Goal: Browse casually

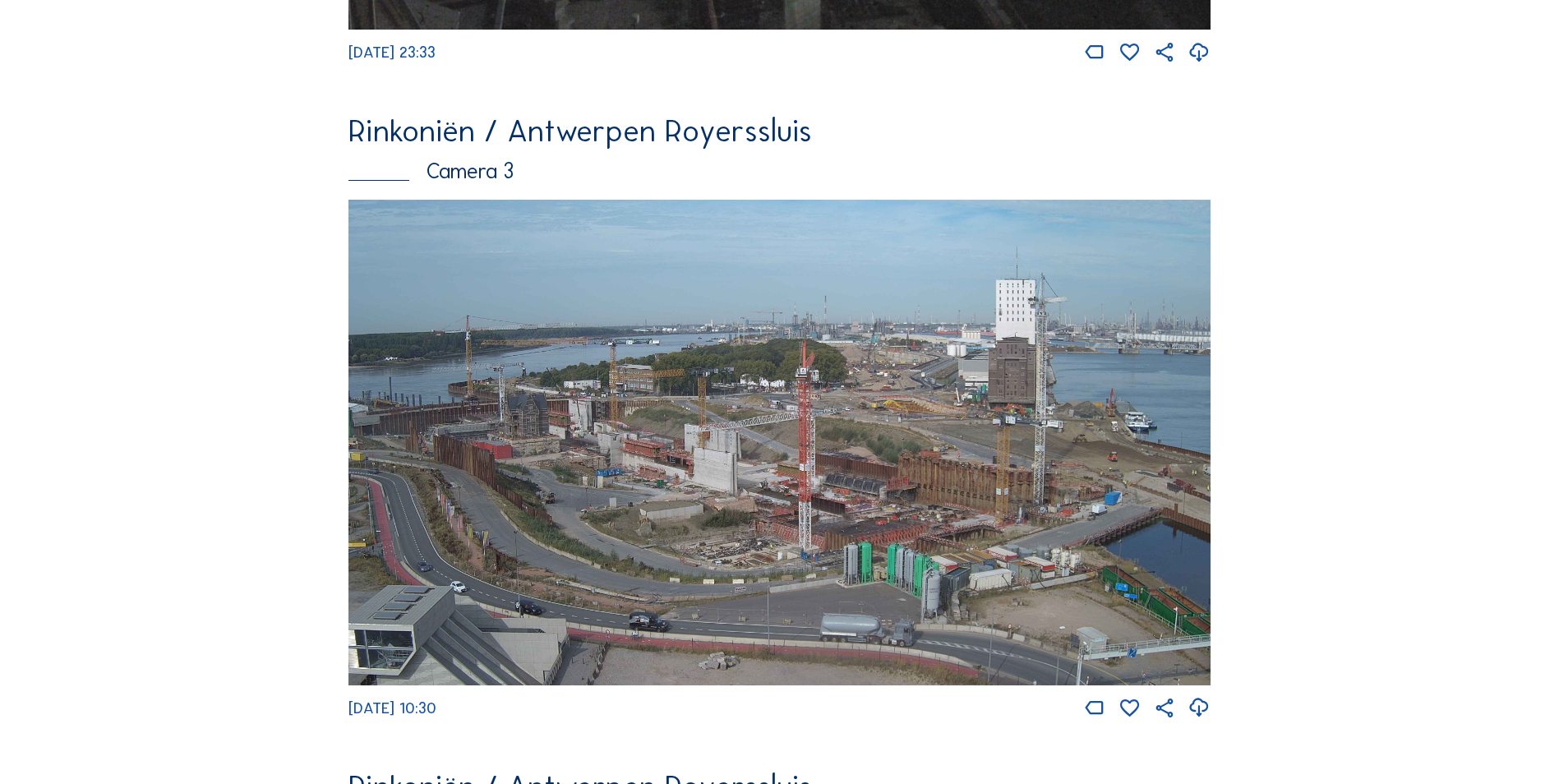
scroll to position [2060, 0]
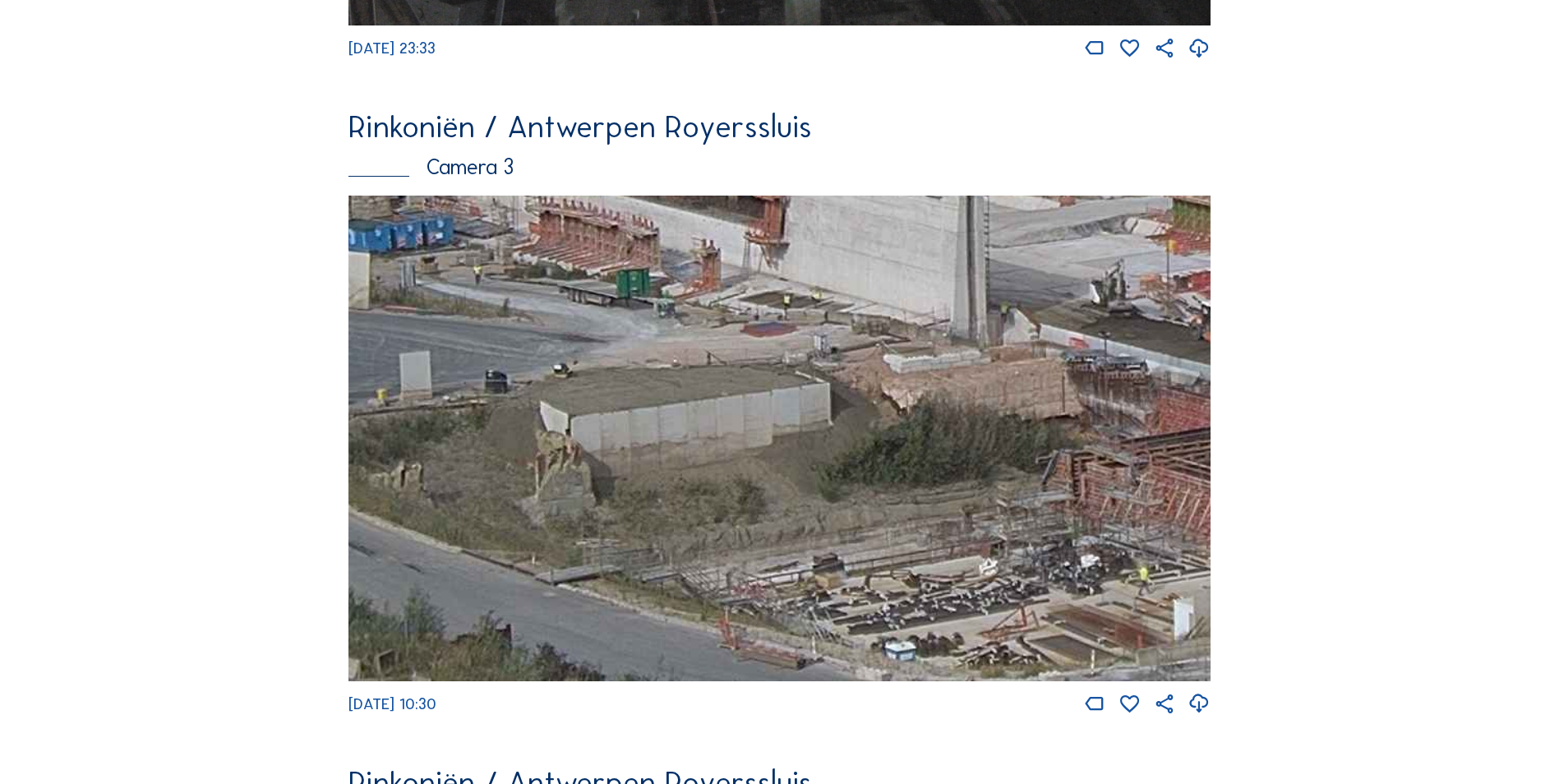
drag, startPoint x: 728, startPoint y: 577, endPoint x: 703, endPoint y: 460, distance: 119.6
click at [706, 469] on img at bounding box center [779, 438] width 862 height 485
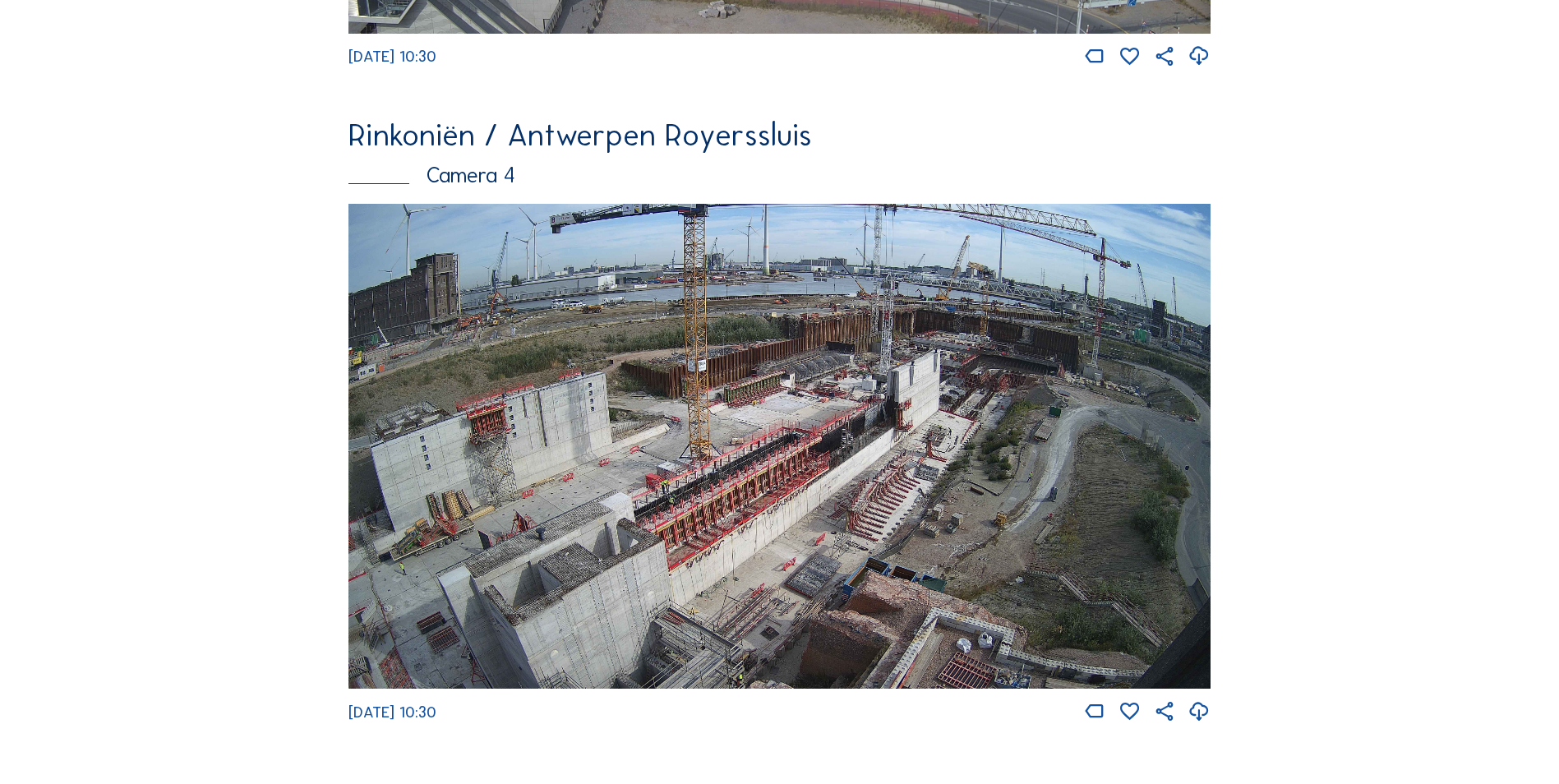
scroll to position [2800, 0]
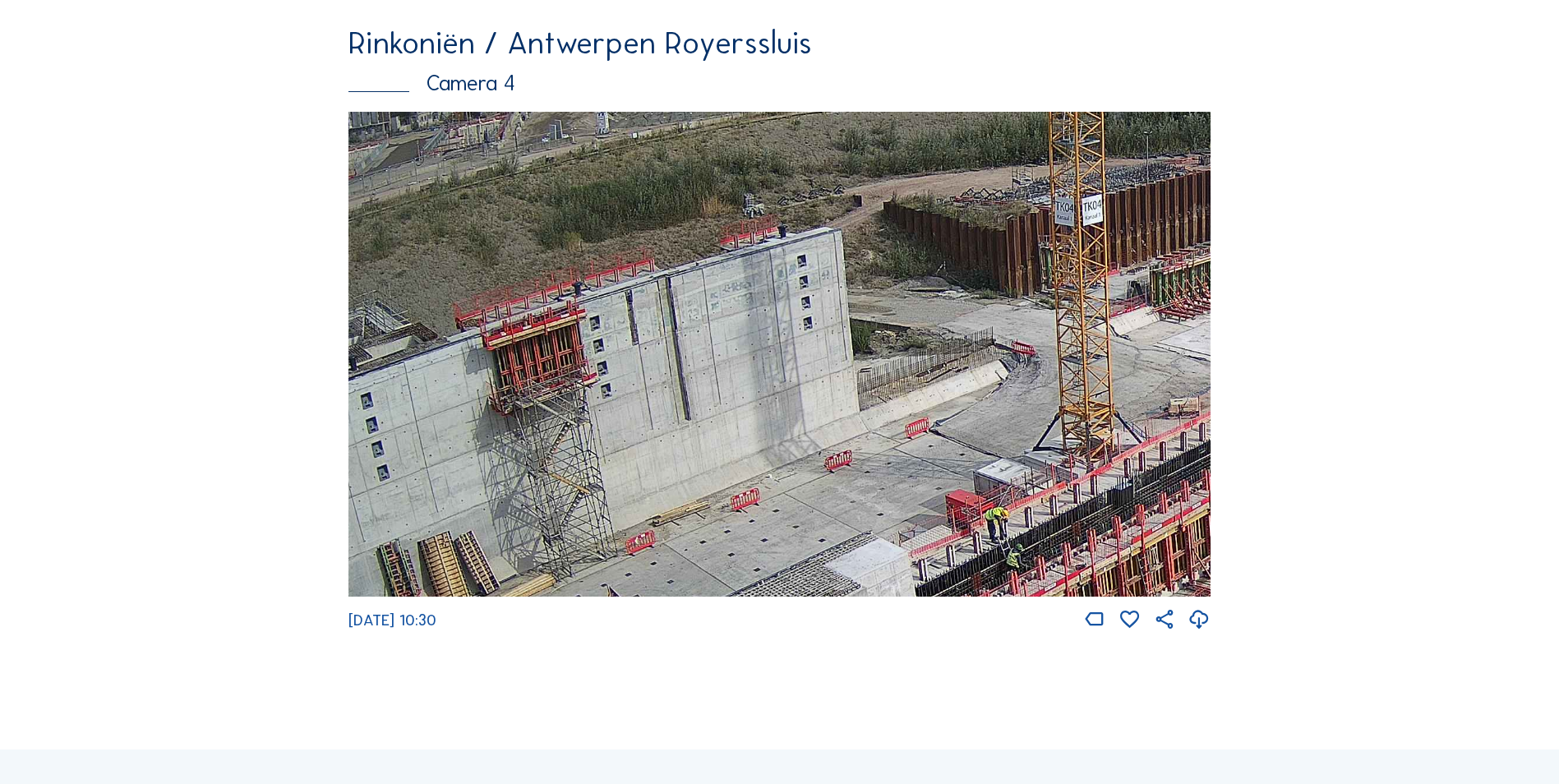
drag, startPoint x: 407, startPoint y: 357, endPoint x: 589, endPoint y: 344, distance: 182.5
click at [589, 344] on img at bounding box center [779, 355] width 862 height 485
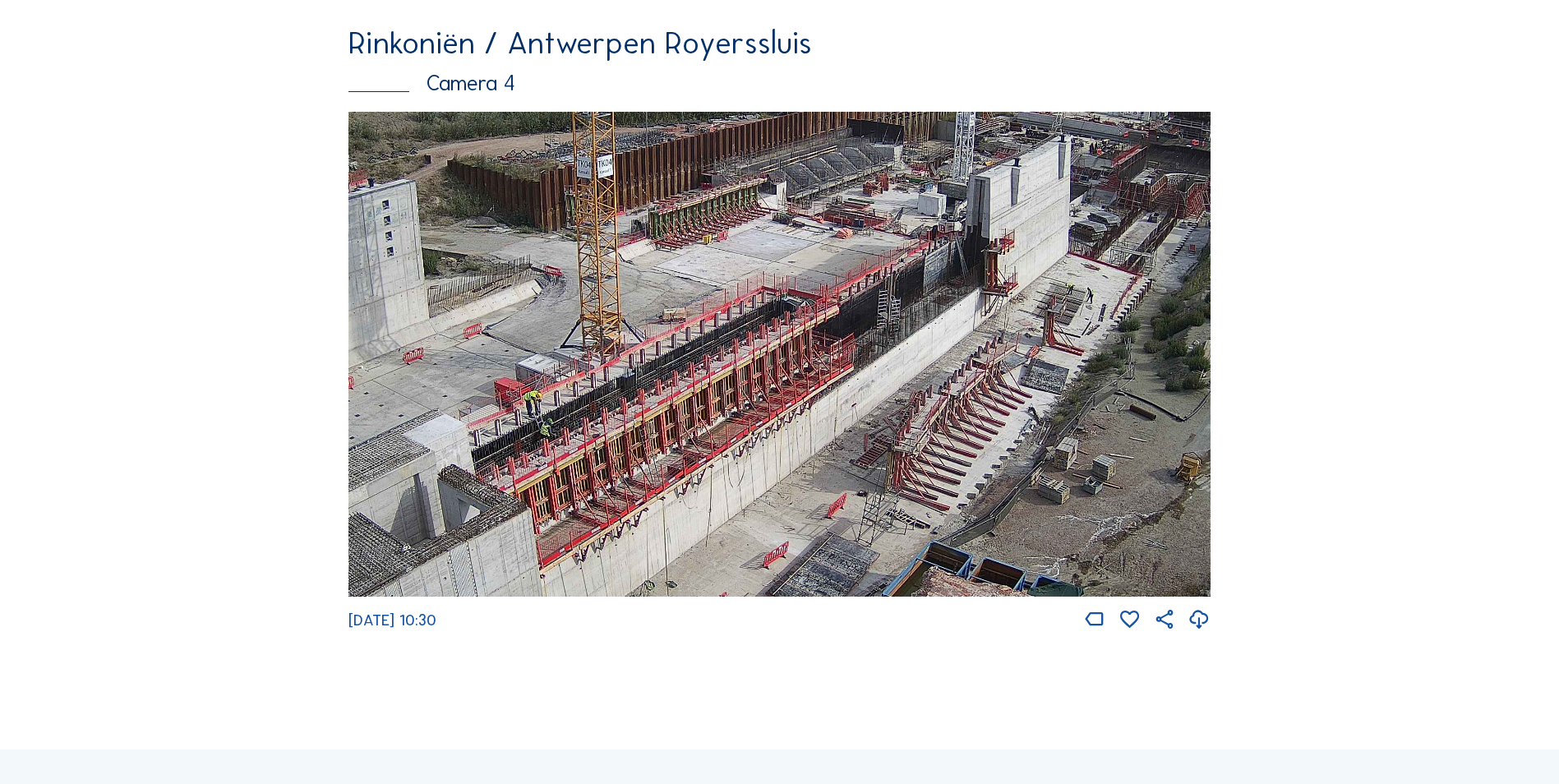
drag, startPoint x: 799, startPoint y: 378, endPoint x: 488, endPoint y: 336, distance: 313.8
click at [490, 336] on img at bounding box center [779, 355] width 862 height 485
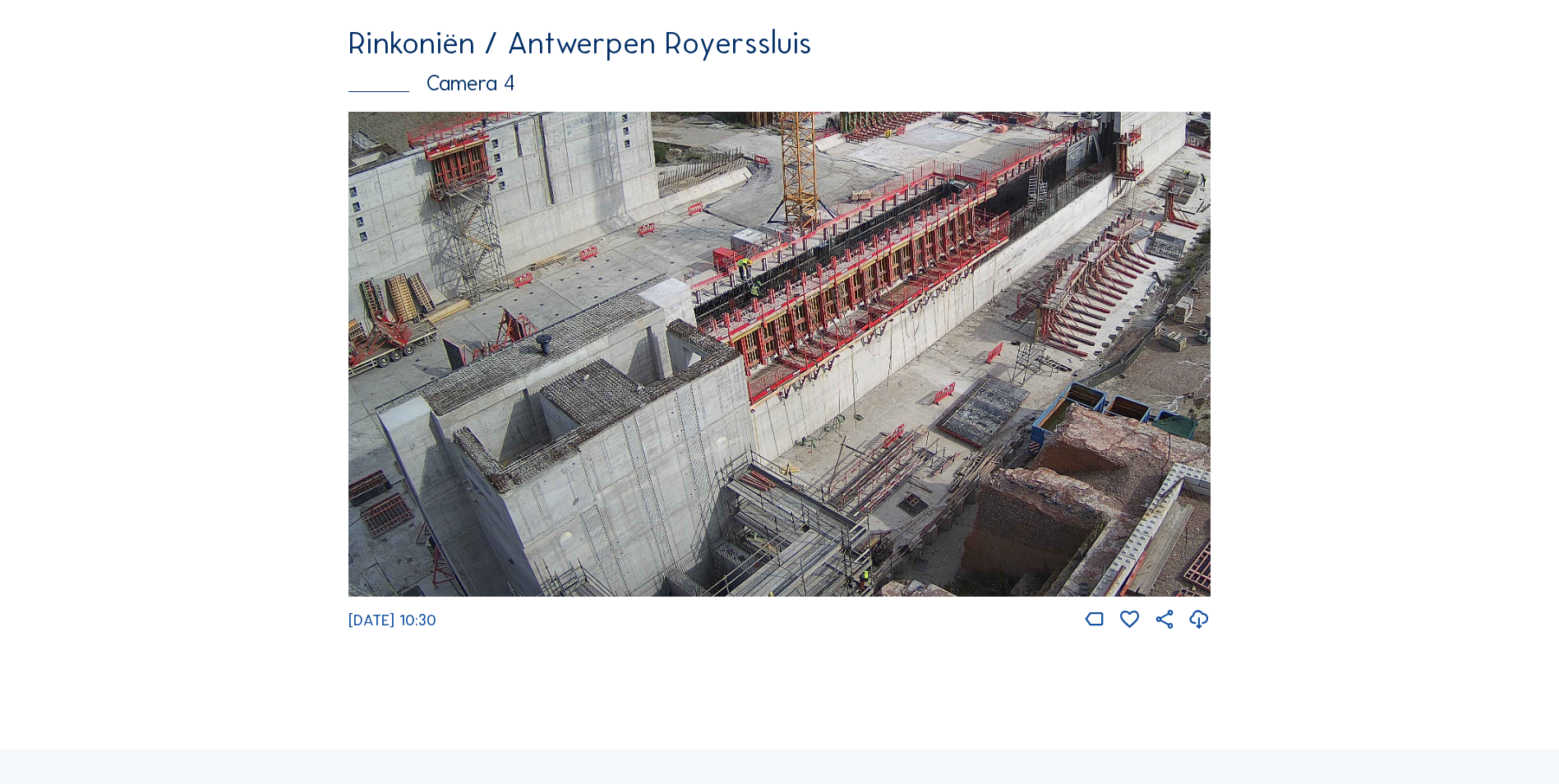
drag, startPoint x: 555, startPoint y: 423, endPoint x: 562, endPoint y: 320, distance: 103.2
click at [562, 320] on img at bounding box center [779, 355] width 862 height 485
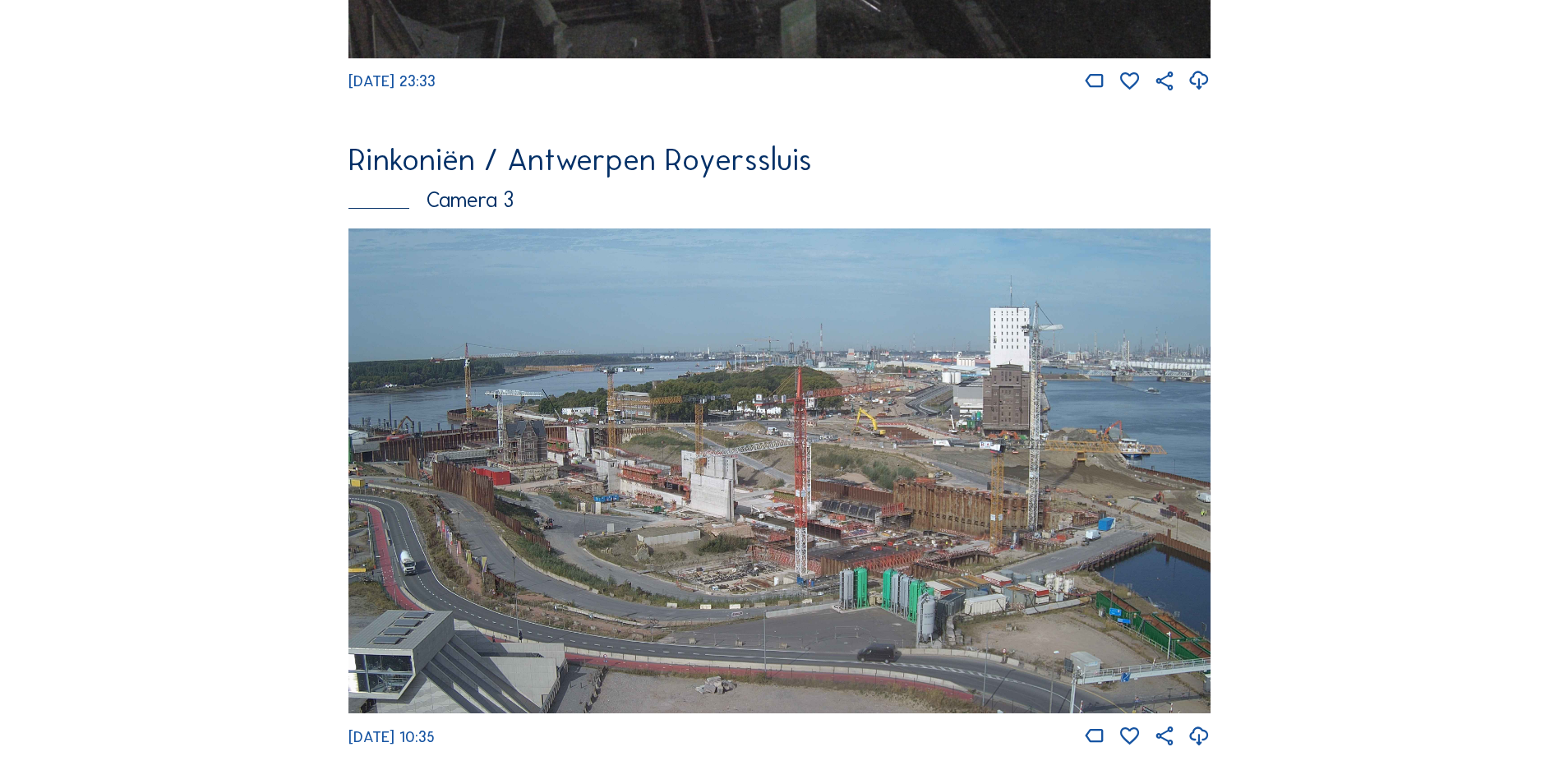
scroll to position [2388, 0]
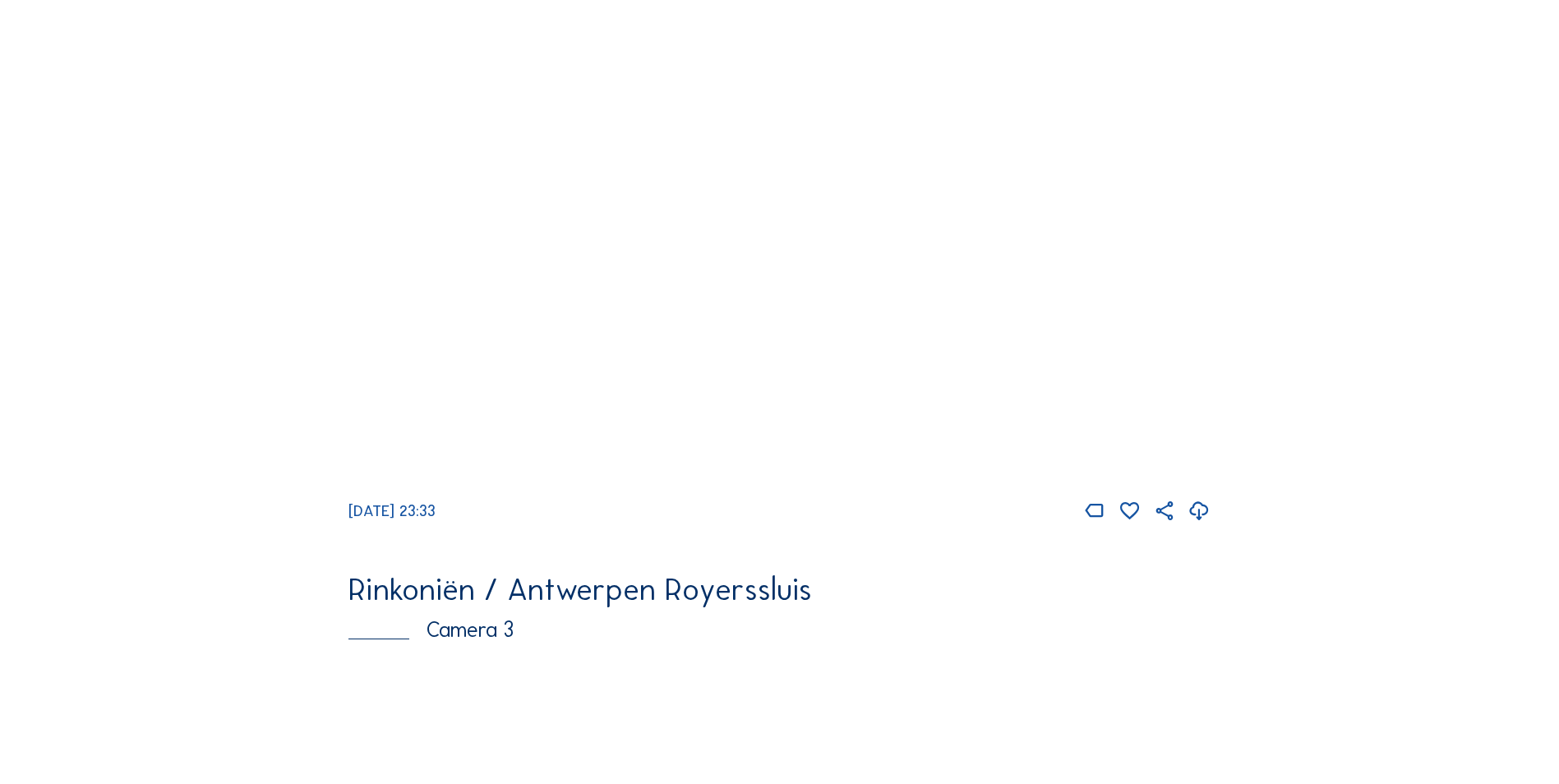
scroll to position [1321, 0]
